Goal: Communication & Community: Ask a question

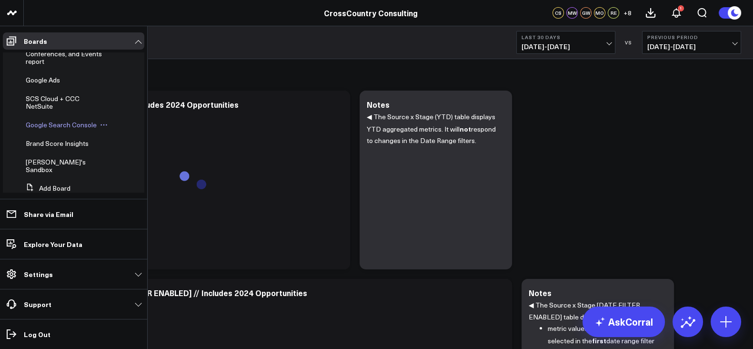
scroll to position [297, 0]
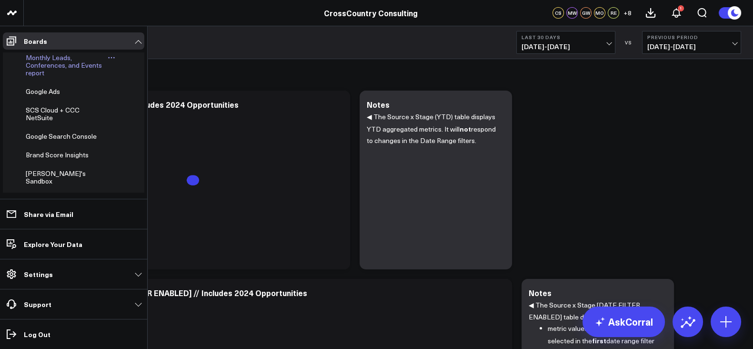
click at [56, 77] on span "Monthly Leads, Conferences, and Events report" at bounding box center [64, 65] width 76 height 24
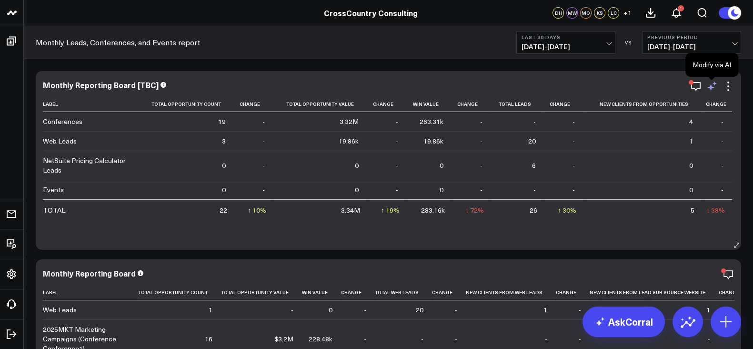
click at [710, 84] on icon at bounding box center [712, 86] width 11 height 11
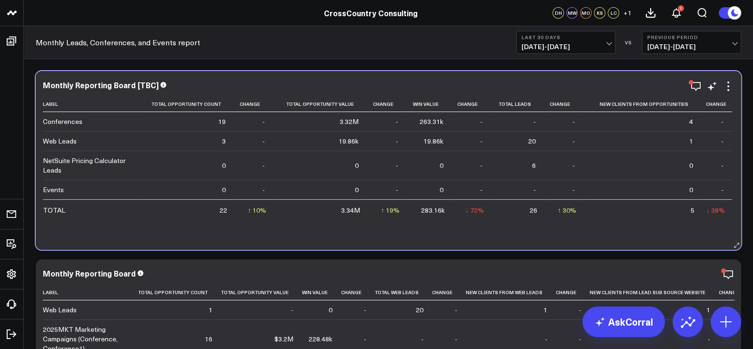
click at [554, 86] on div "Monthly Reporting Board [TBC]" at bounding box center [389, 85] width 692 height 9
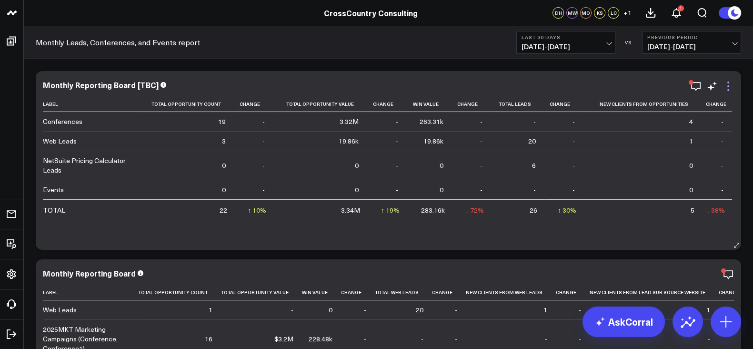
click at [725, 89] on icon at bounding box center [728, 86] width 11 height 11
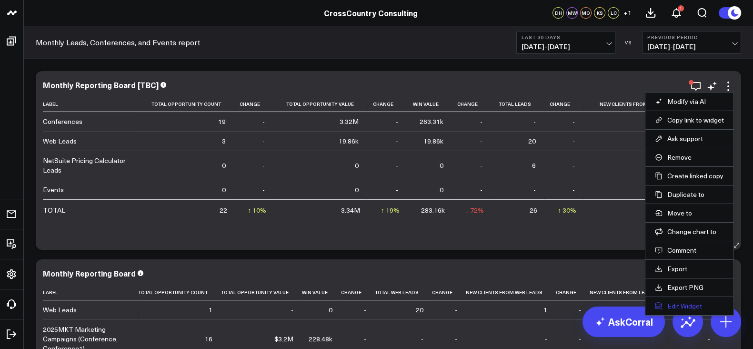
click at [694, 308] on button "Edit Widget" at bounding box center [689, 306] width 69 height 9
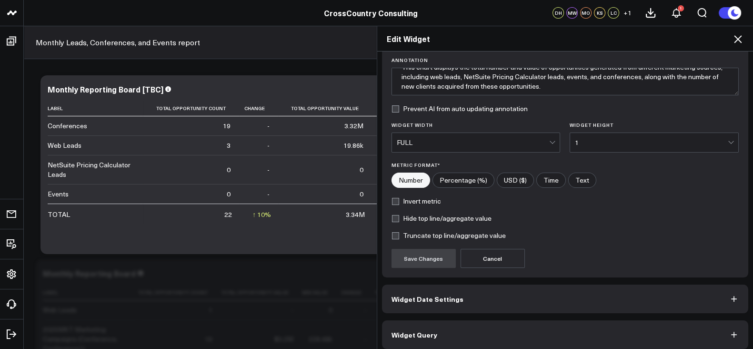
scroll to position [76, 0]
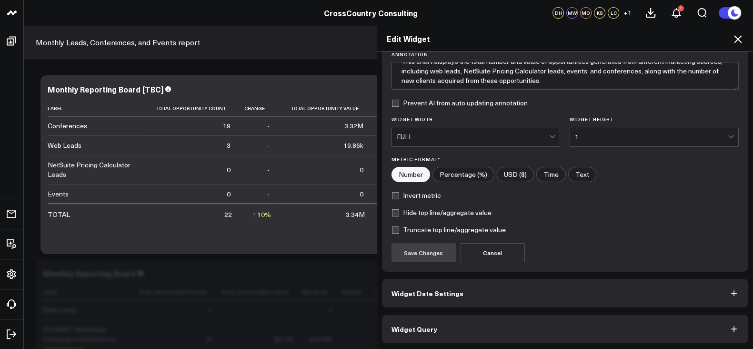
click at [520, 322] on button "Widget Query" at bounding box center [565, 329] width 367 height 29
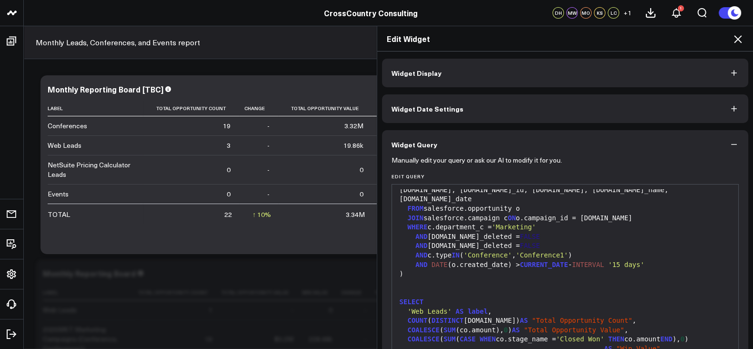
scroll to position [591, 0]
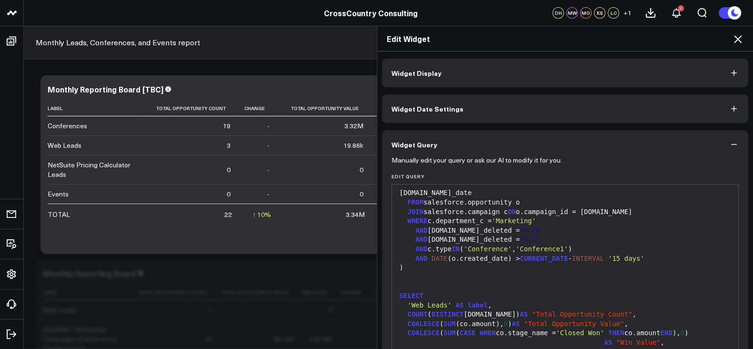
click at [742, 40] on icon at bounding box center [738, 38] width 11 height 11
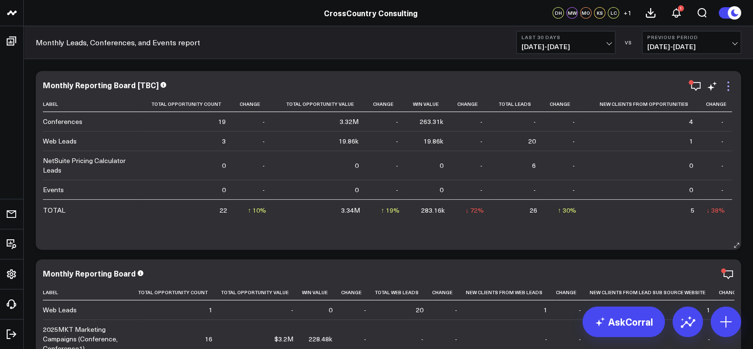
click at [730, 86] on icon at bounding box center [728, 86] width 11 height 11
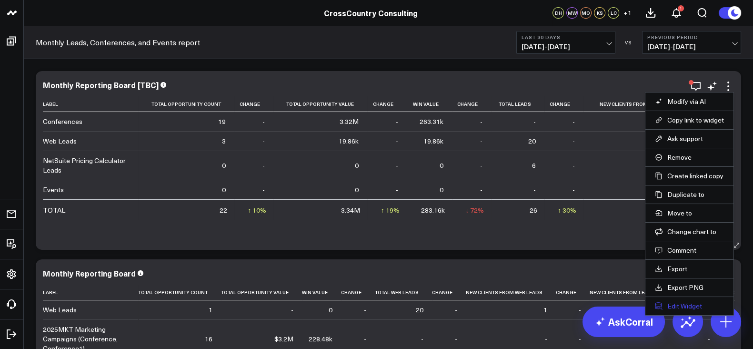
click at [682, 303] on button "Edit Widget" at bounding box center [689, 306] width 69 height 9
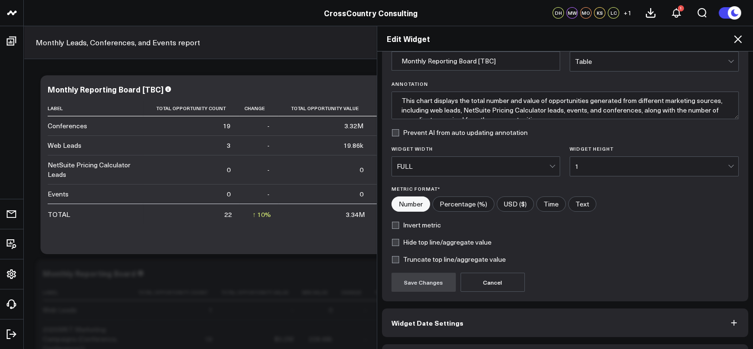
scroll to position [76, 0]
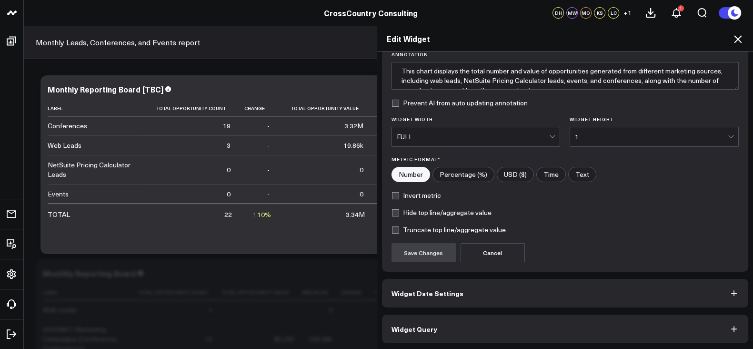
click at [469, 332] on button "Widget Query" at bounding box center [565, 329] width 367 height 29
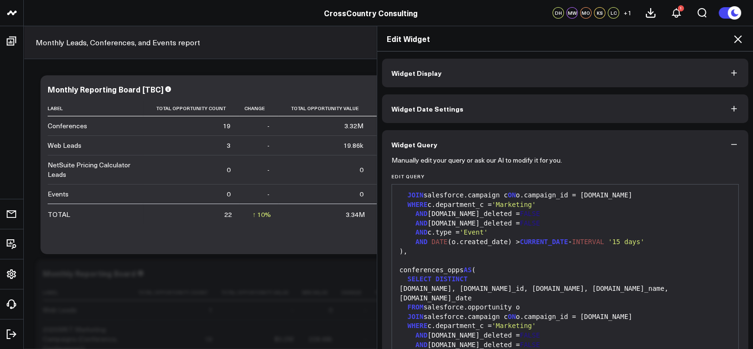
scroll to position [506, 0]
click at [739, 34] on icon at bounding box center [738, 38] width 11 height 11
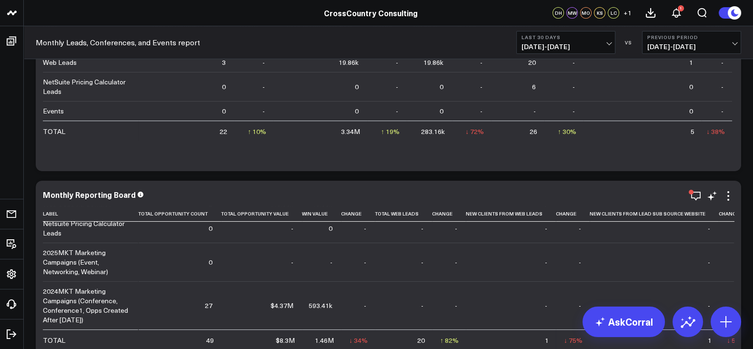
scroll to position [137, 0]
click at [729, 196] on icon at bounding box center [728, 195] width 11 height 11
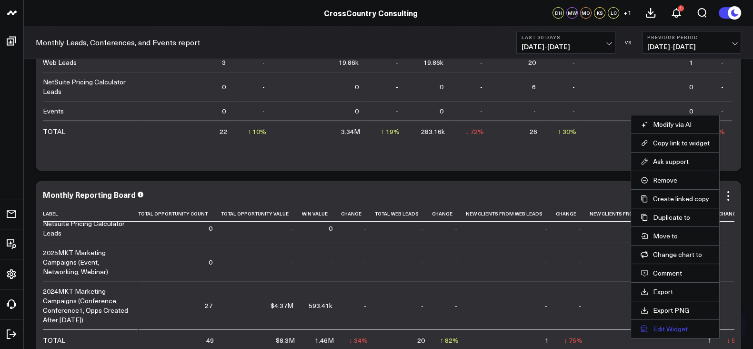
click at [662, 325] on button "Edit Widget" at bounding box center [675, 329] width 69 height 9
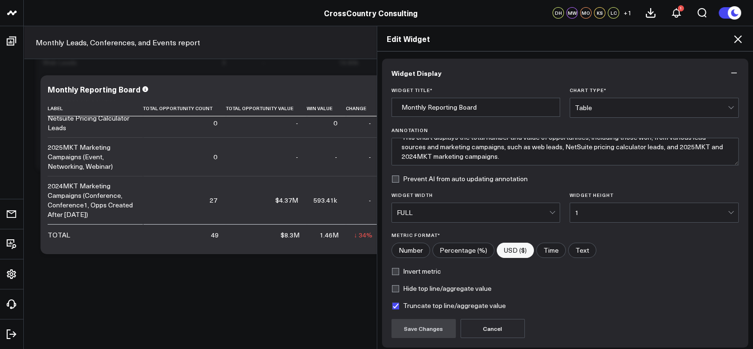
scroll to position [76, 0]
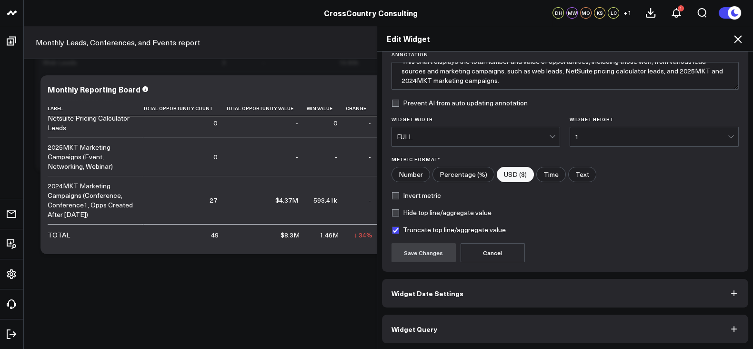
click at [452, 330] on button "Widget Query" at bounding box center [565, 329] width 367 height 29
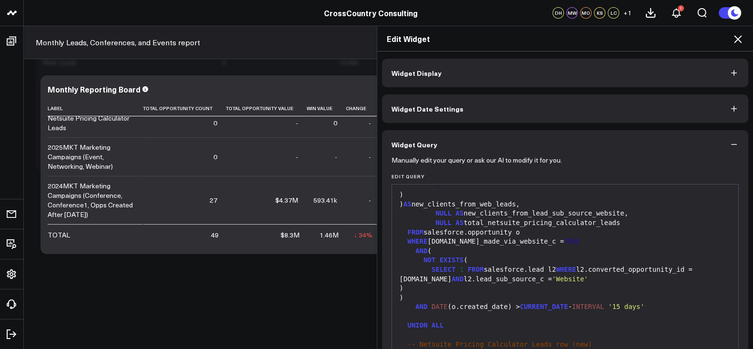
scroll to position [0, 0]
click at [234, 265] on div "Edit Widget Widget Display Widget Date Settings Widget Query Manually edit your…" at bounding box center [376, 187] width 753 height 323
click at [739, 37] on icon at bounding box center [738, 38] width 11 height 11
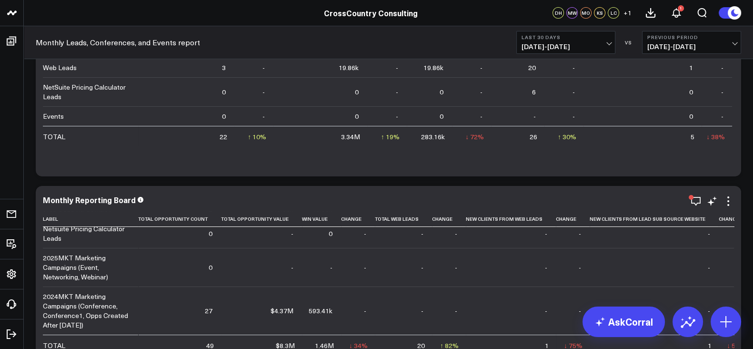
scroll to position [74, 0]
click at [728, 201] on icon at bounding box center [729, 201] width 2 height 2
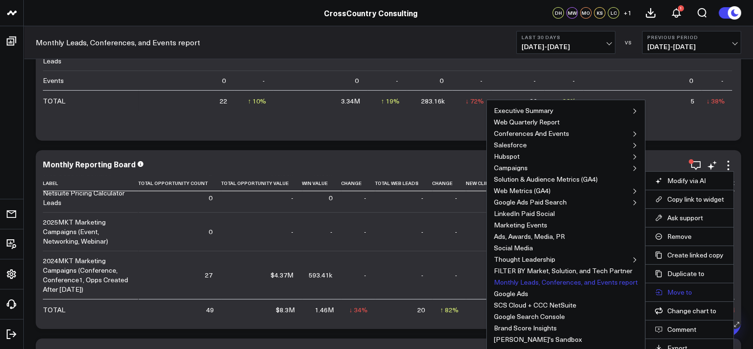
scroll to position [221, 0]
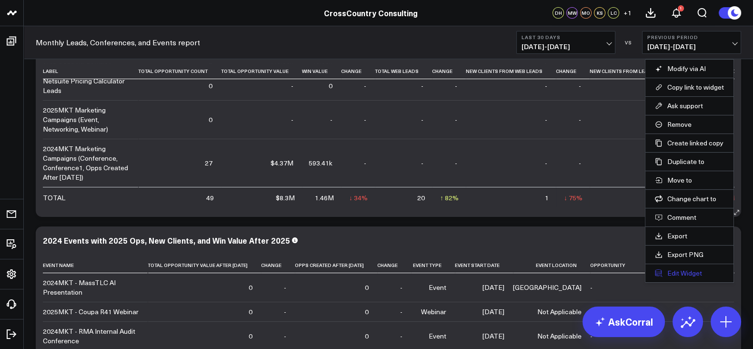
click at [677, 272] on button "Edit Widget" at bounding box center [689, 273] width 69 height 9
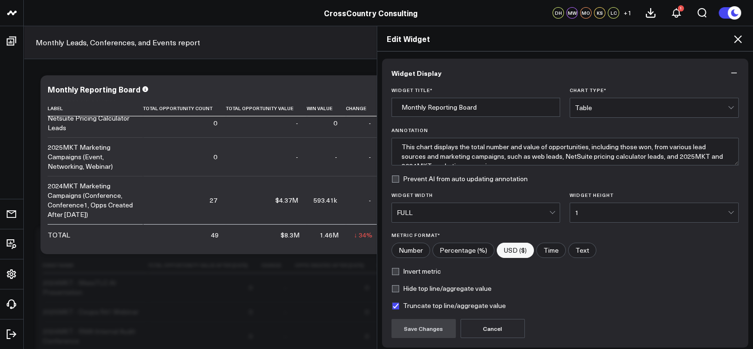
scroll to position [76, 0]
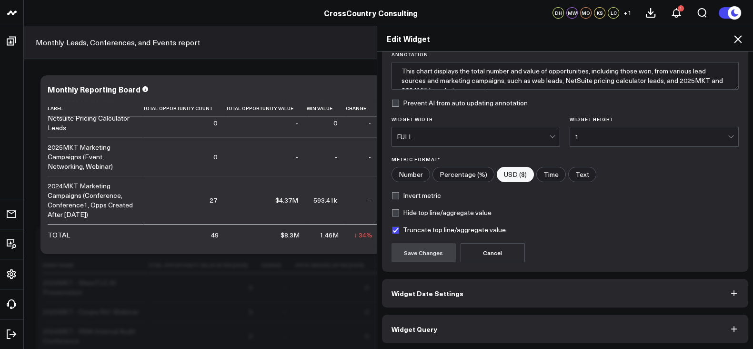
click at [464, 330] on button "Widget Query" at bounding box center [565, 329] width 367 height 29
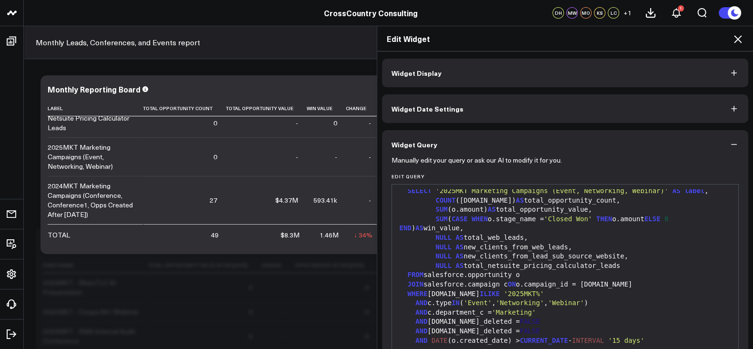
scroll to position [1136, 0]
drag, startPoint x: 501, startPoint y: 299, endPoint x: 579, endPoint y: 299, distance: 78.2
click at [579, 299] on div "AND c.type IN ( 'Event' , 'Networking' , 'Webinar' )" at bounding box center [565, 302] width 337 height 10
copy div "Networking' , 'Webinar"
click at [207, 306] on div "Edit Widget Widget Display Widget Date Settings Widget Query Manually edit your…" at bounding box center [376, 187] width 753 height 323
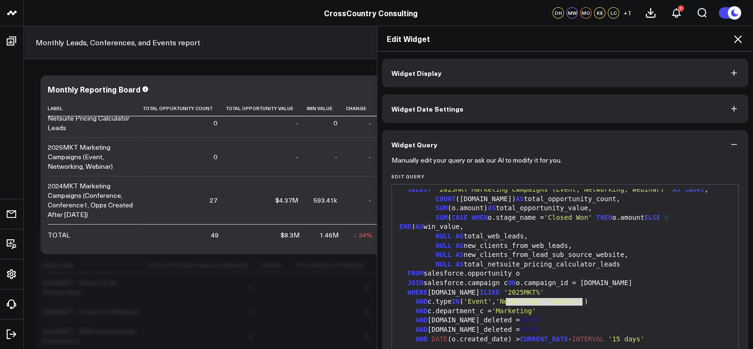
click at [736, 41] on icon at bounding box center [738, 38] width 11 height 11
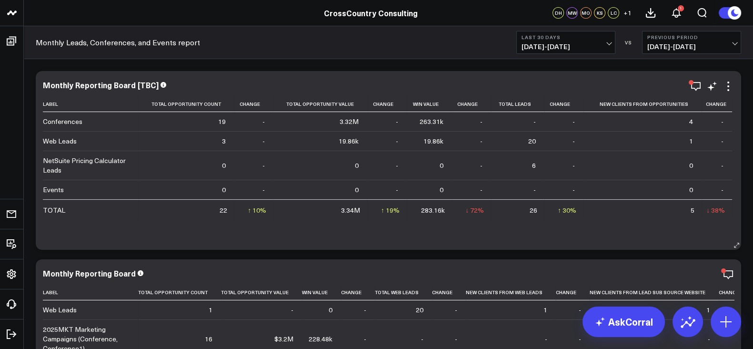
click at [729, 92] on div "Monthly Reporting Board [TBC] Label Total Opportunity Count Change Total Opport…" at bounding box center [389, 161] width 692 height 160
click at [728, 85] on icon at bounding box center [728, 86] width 11 height 11
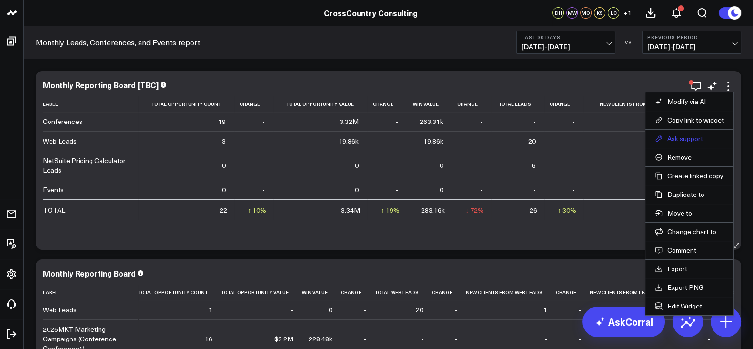
click at [695, 141] on button "Ask support" at bounding box center [689, 138] width 69 height 9
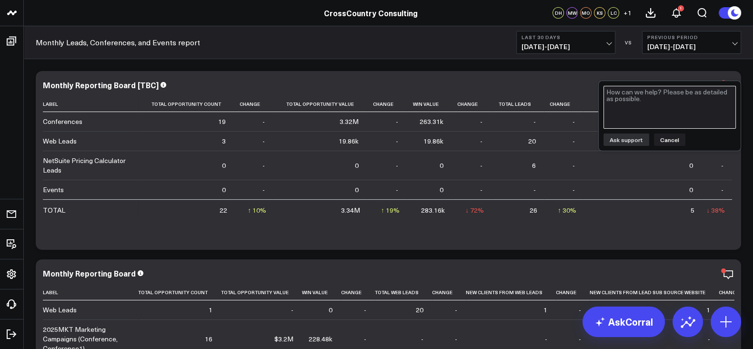
click at [619, 102] on textarea at bounding box center [670, 107] width 132 height 43
paste textarea "Networking', 'Webinar"
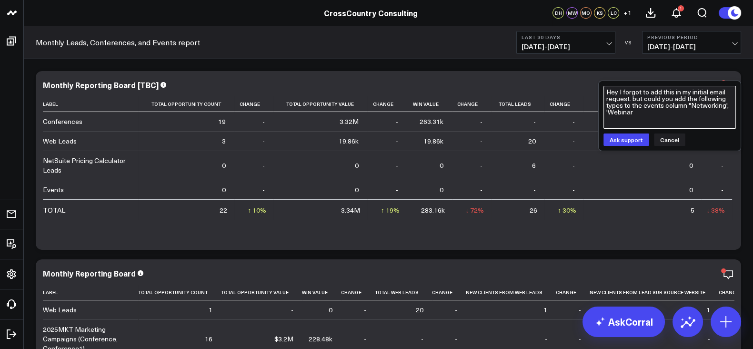
click at [727, 109] on textarea "Hey I forgot to add this in my initial email request. but could you add the fol…" at bounding box center [670, 107] width 132 height 43
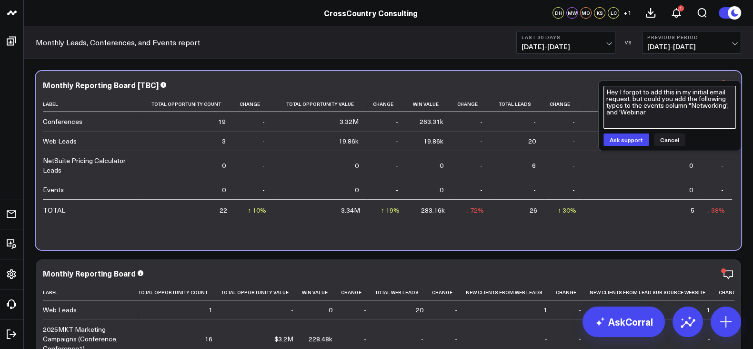
click at [643, 113] on textarea "Hey I forgot to add this in my initial email request. but could you add the fol…" at bounding box center [670, 107] width 132 height 43
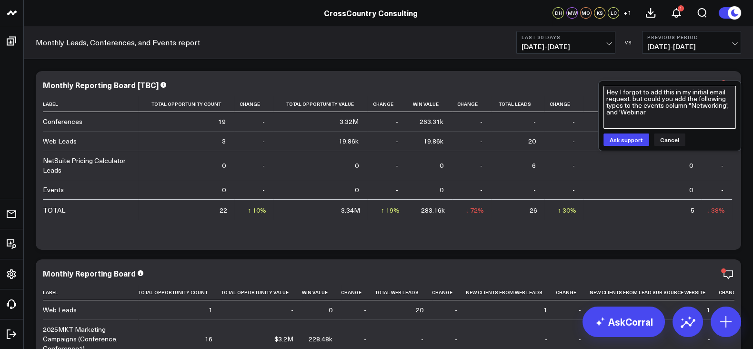
click at [648, 115] on textarea "Hey I forgot to add this in my initial email request. but could you add the fol…" at bounding box center [670, 107] width 132 height 43
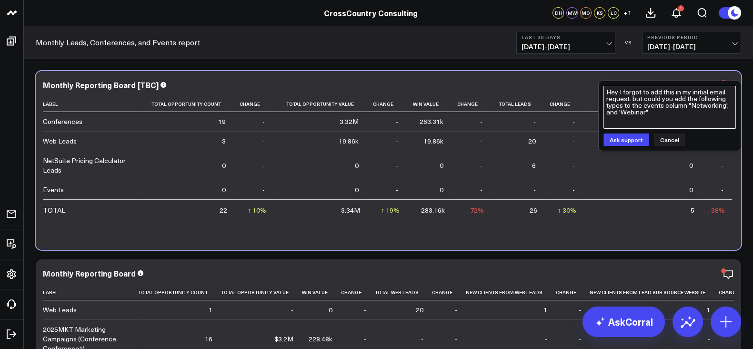
click at [606, 103] on textarea "Hey I forgot to add this in my initial email request. but could you add the fol…" at bounding box center [670, 107] width 132 height 43
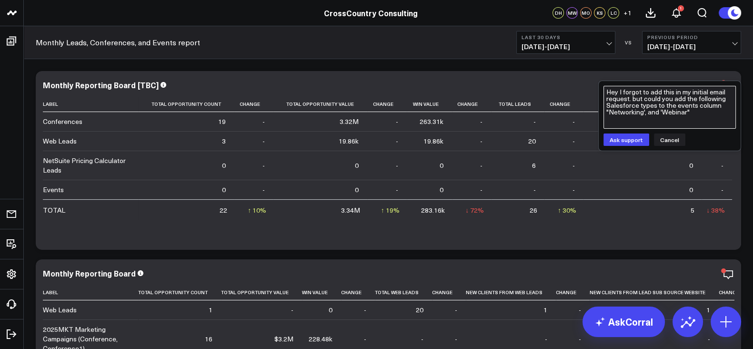
click at [699, 109] on textarea "Hey I forgot to add this in my initial email request. but could you add the fol…" at bounding box center [670, 107] width 132 height 43
click at [724, 106] on textarea "Hey I forgot to add this in my initial email request. but could you add the fol…" at bounding box center [670, 107] width 132 height 43
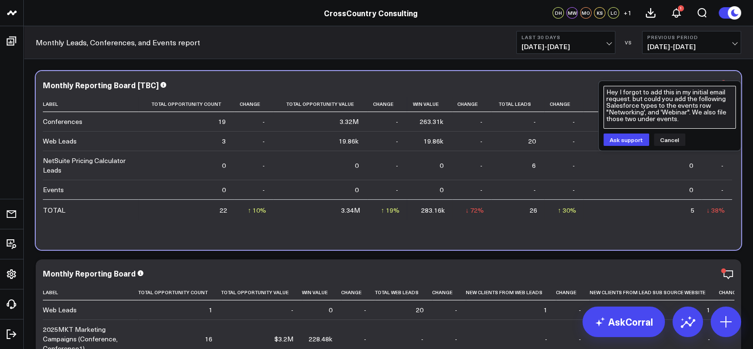
click at [675, 119] on textarea "Hey I forgot to add this in my initial email request. but could you add the fol…" at bounding box center [670, 107] width 132 height 43
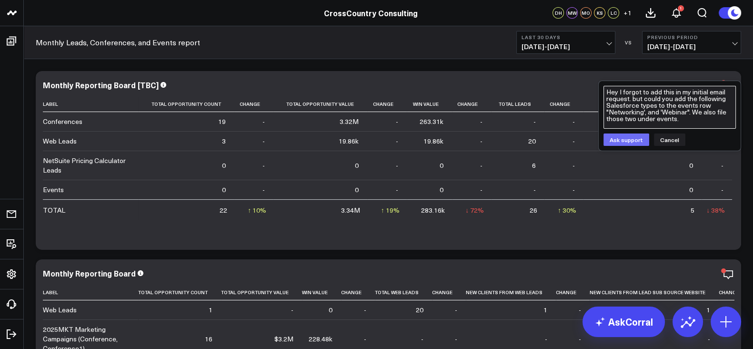
type textarea "Hey I forgot to add this in my initial email request. but could you add the fol…"
click at [629, 145] on button "Ask support" at bounding box center [627, 139] width 46 height 12
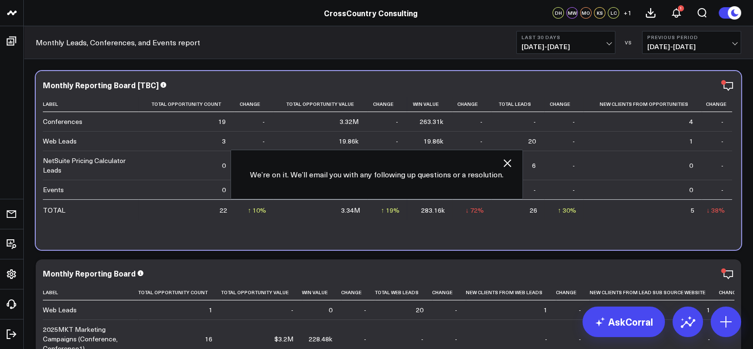
click at [629, 145] on td "1" at bounding box center [643, 141] width 118 height 20
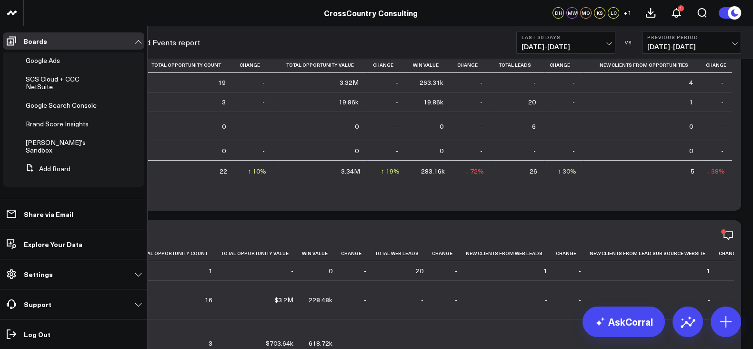
scroll to position [40, 0]
click at [48, 90] on span "SCS Cloud + CCC NetSuite" at bounding box center [53, 82] width 54 height 17
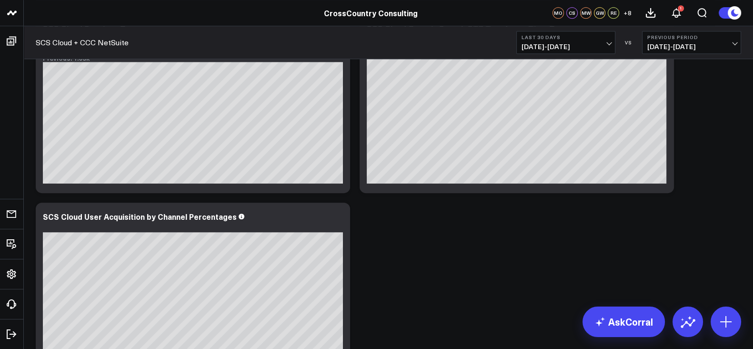
scroll to position [494, 0]
